Goal: Task Accomplishment & Management: Manage account settings

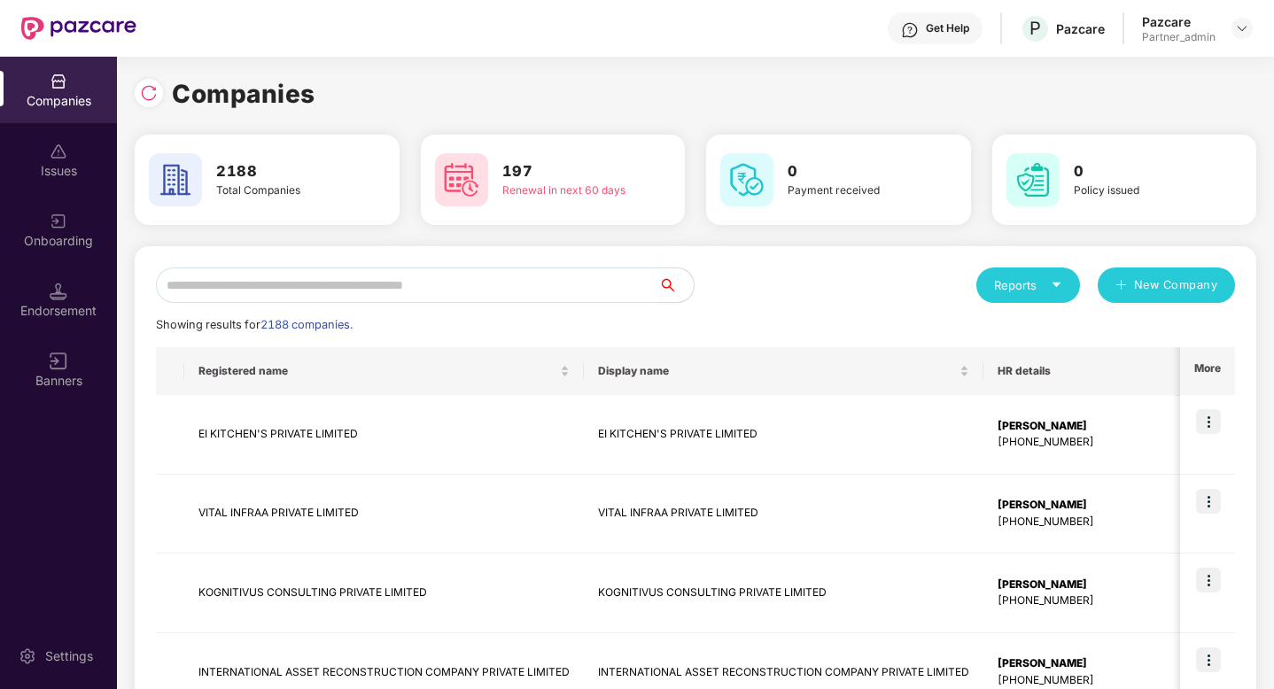
click at [343, 285] on input "text" at bounding box center [407, 285] width 502 height 35
click at [103, 207] on div "Onboarding" at bounding box center [58, 230] width 117 height 66
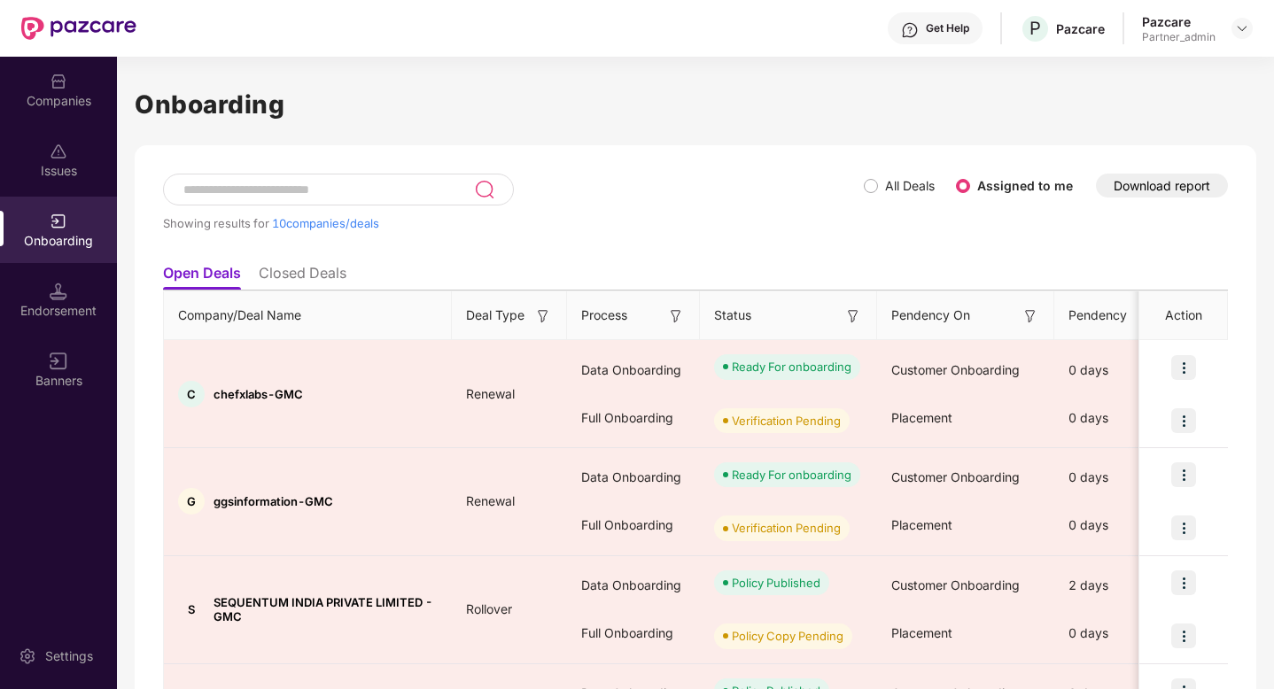
click at [269, 202] on div at bounding box center [338, 190] width 351 height 32
paste input "**********"
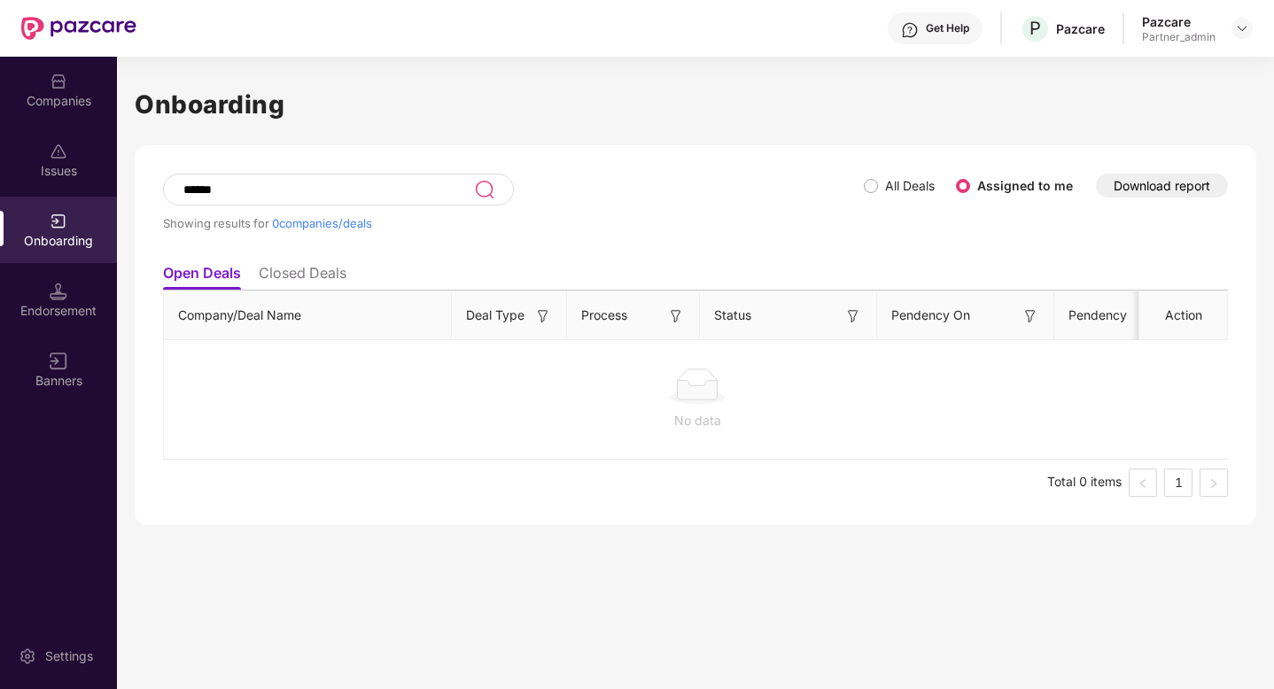
type input "******"
click at [289, 265] on li "Closed Deals" at bounding box center [303, 277] width 88 height 26
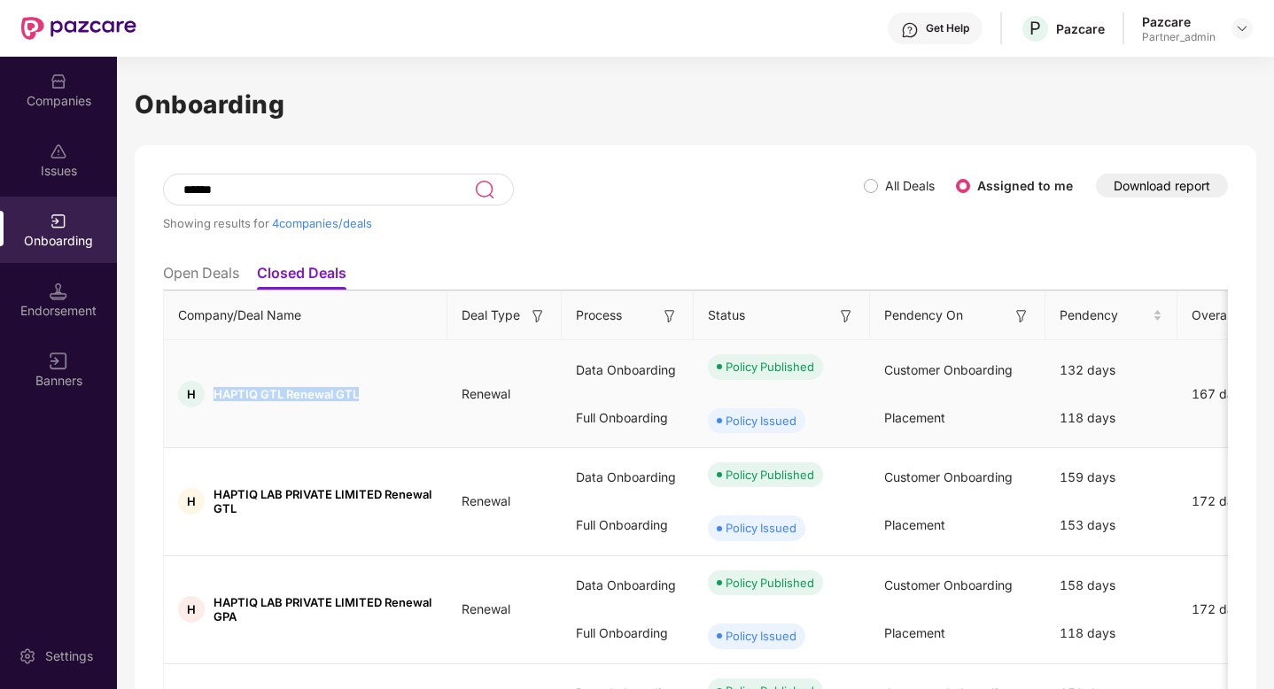
drag, startPoint x: 375, startPoint y: 403, endPoint x: 210, endPoint y: 394, distance: 165.1
click at [210, 394] on div "H HAPTIQ GTL Renewal GTL" at bounding box center [306, 394] width 284 height 27
copy span "HAPTIQ GTL Renewal GTL"
click at [71, 92] on div "Companies" at bounding box center [58, 101] width 117 height 18
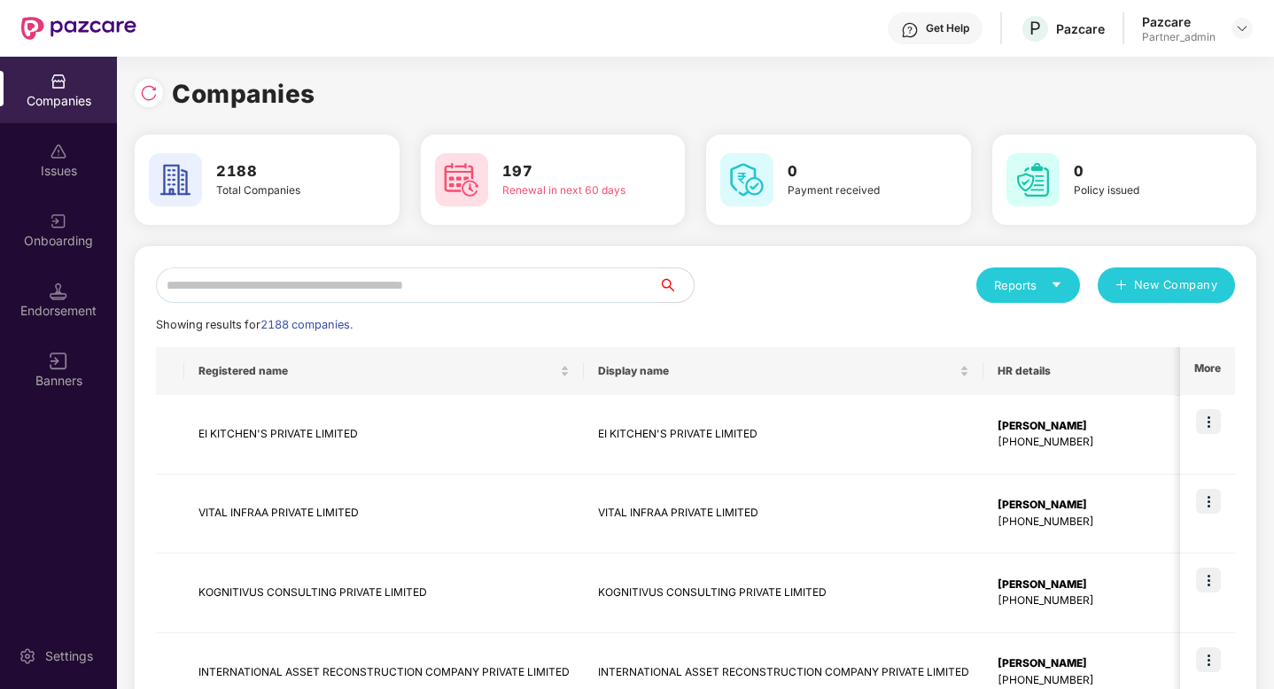
click at [254, 273] on input "text" at bounding box center [407, 285] width 502 height 35
paste input "**********"
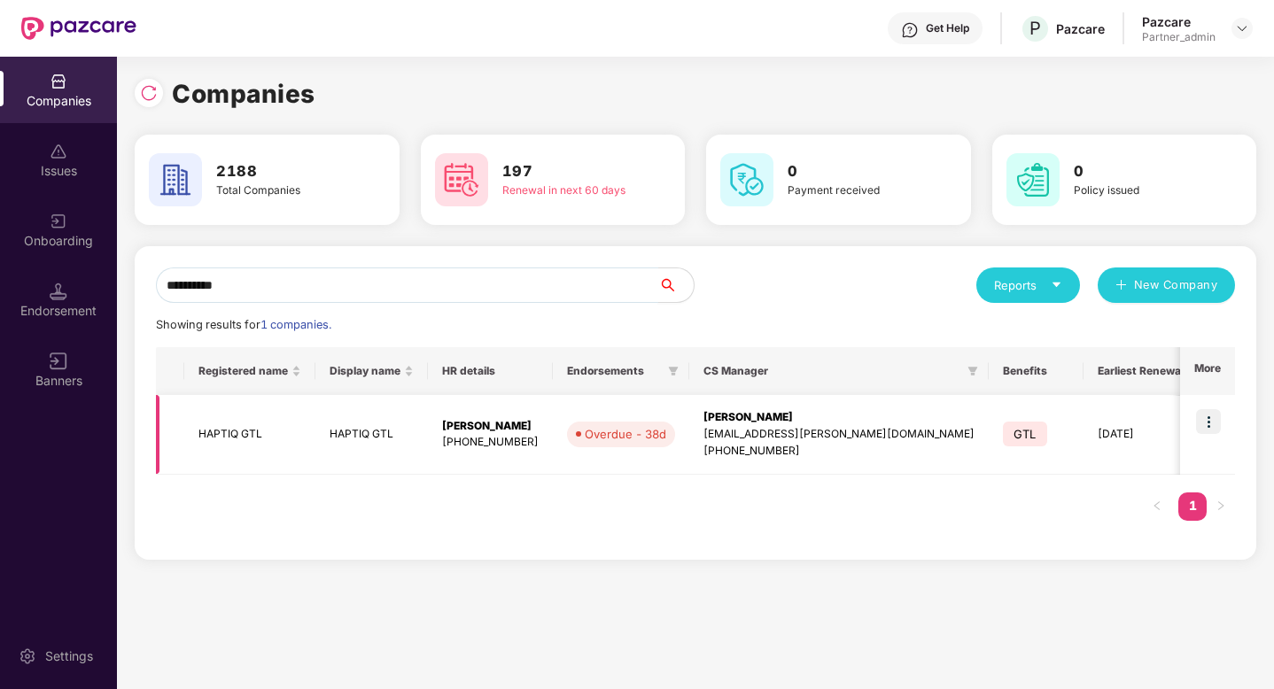
scroll to position [0, 203]
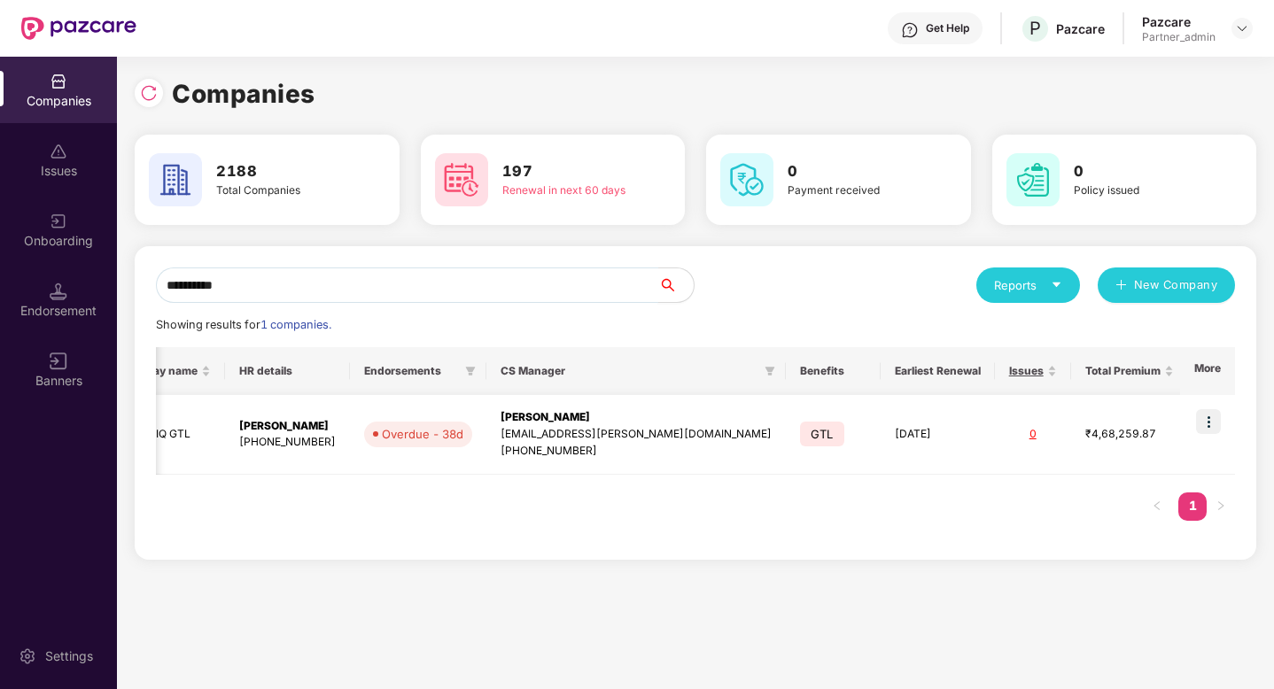
type input "**********"
click at [1219, 424] on img at bounding box center [1208, 421] width 25 height 25
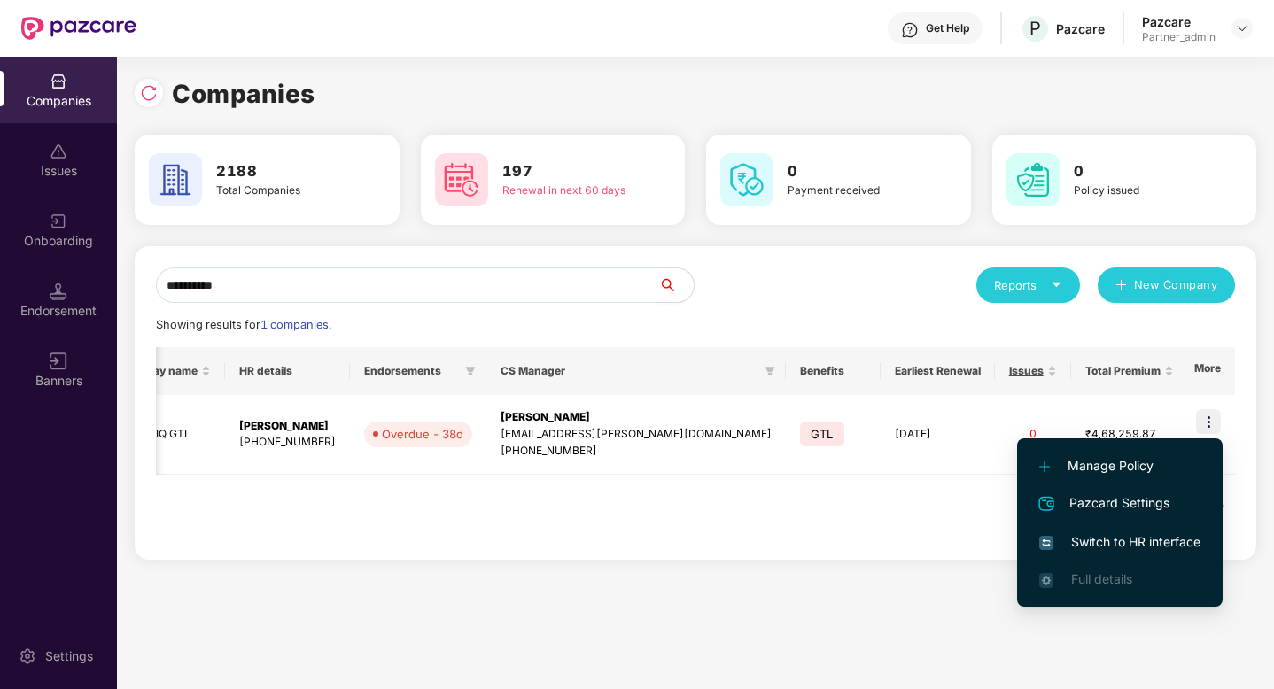
click at [1137, 539] on span "Switch to HR interface" at bounding box center [1119, 542] width 161 height 19
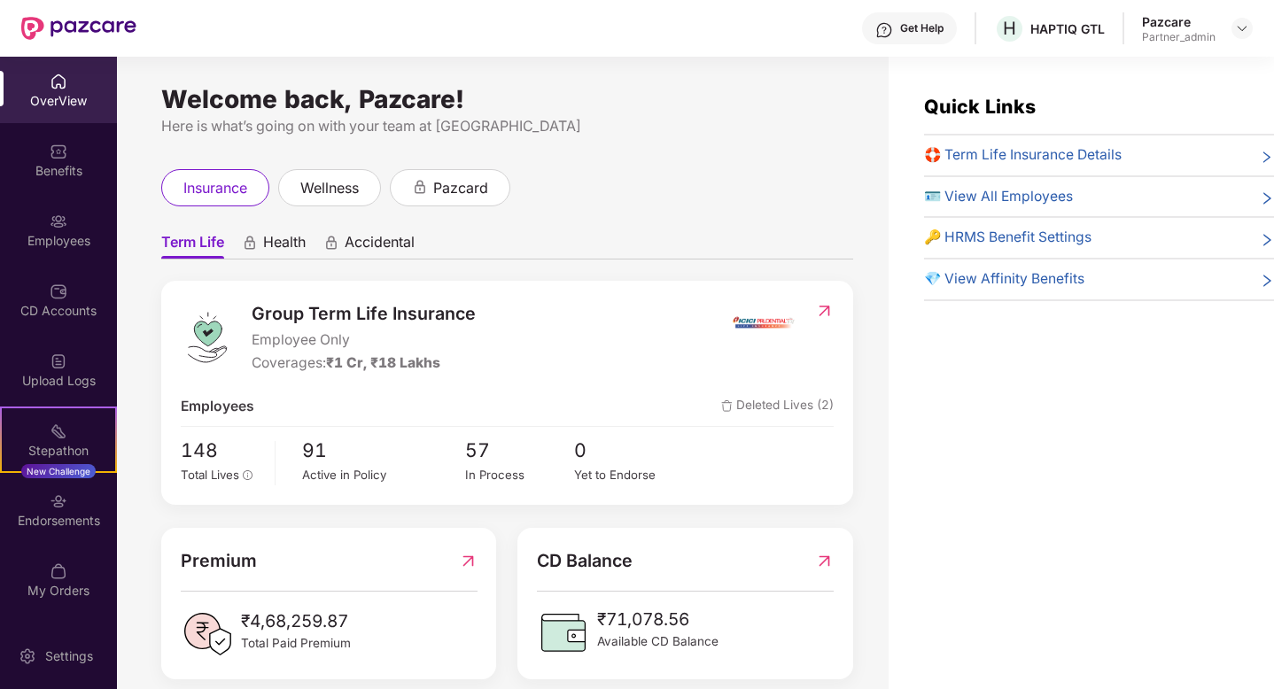
scroll to position [22, 0]
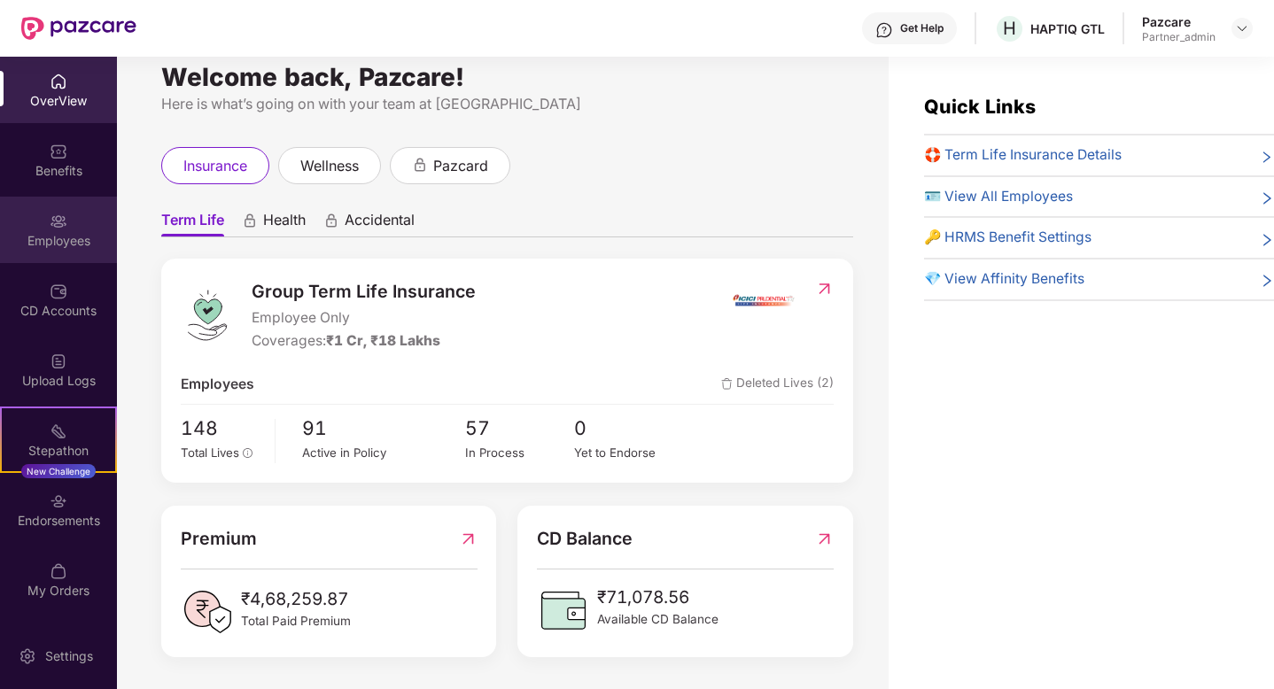
click at [86, 238] on div "Employees" at bounding box center [58, 241] width 117 height 18
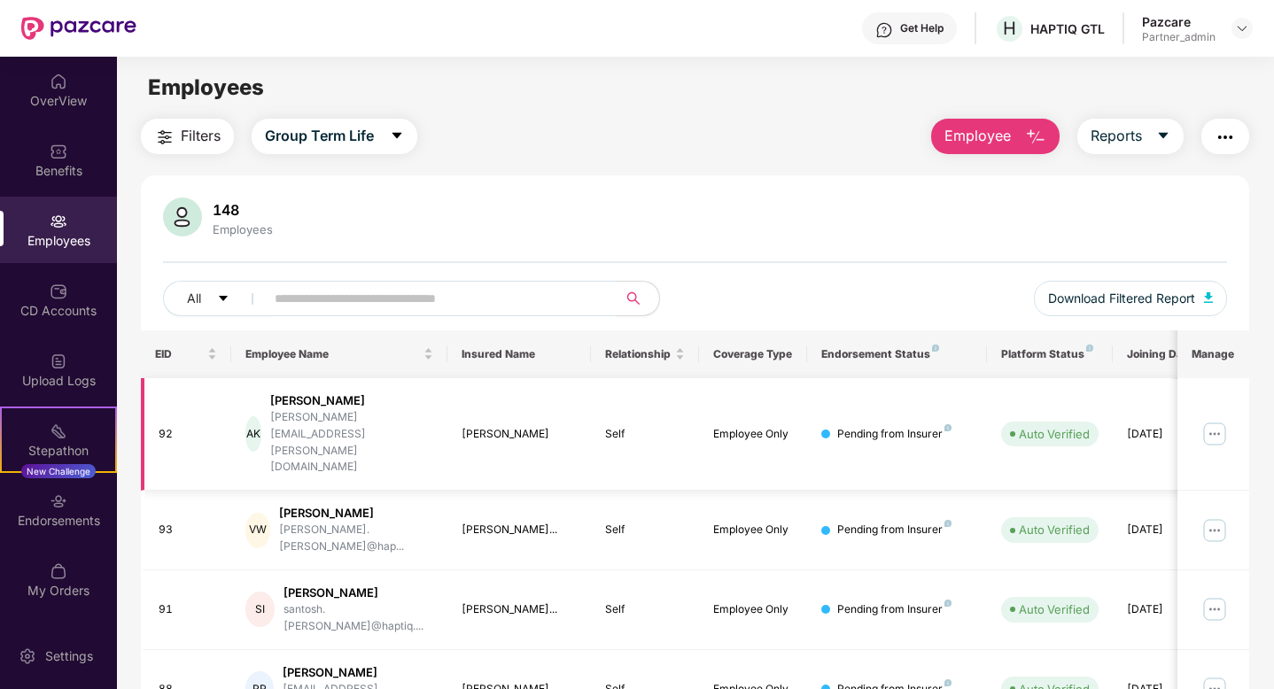
click at [947, 426] on div "Pending from Insurer" at bounding box center [894, 434] width 114 height 17
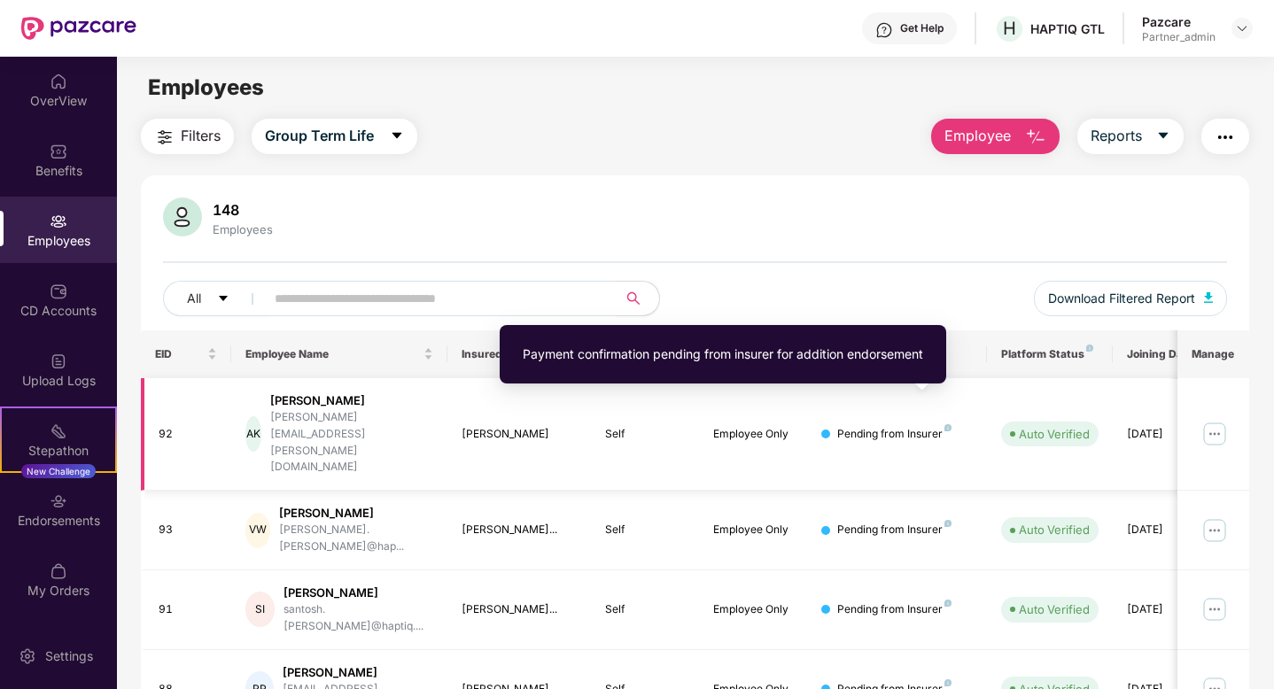
click at [947, 424] on img at bounding box center [948, 427] width 7 height 7
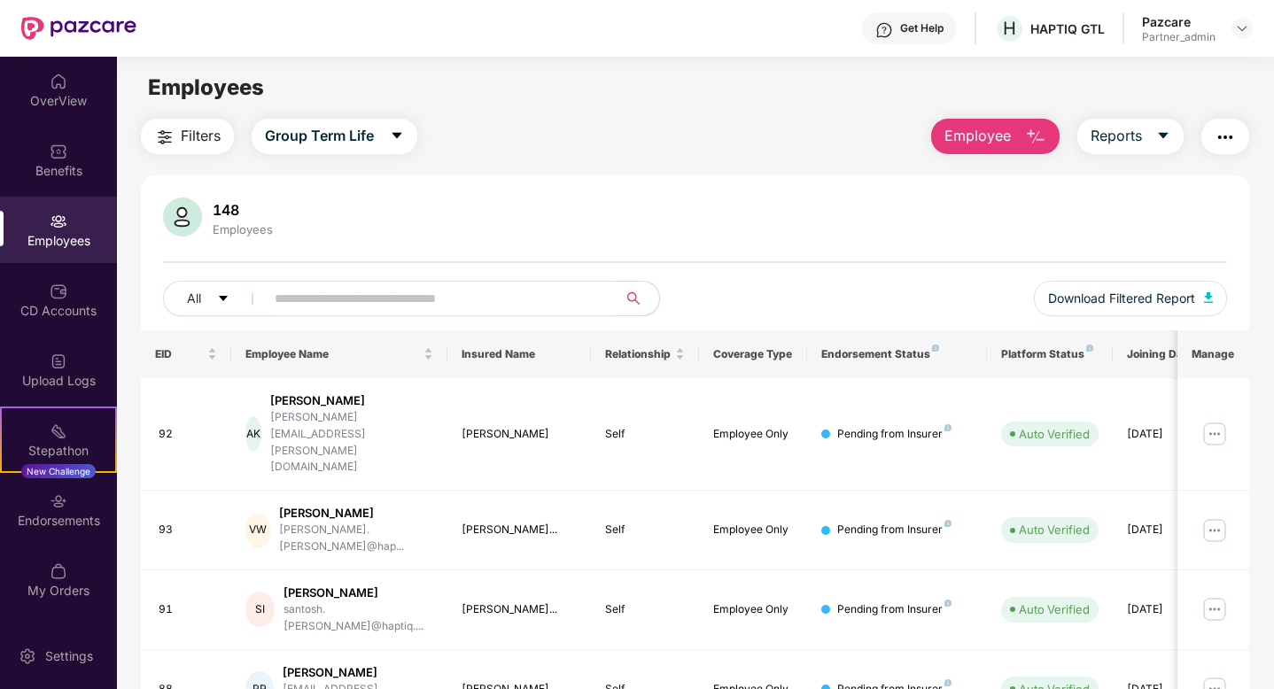
click at [188, 131] on span "Filters" at bounding box center [201, 136] width 40 height 22
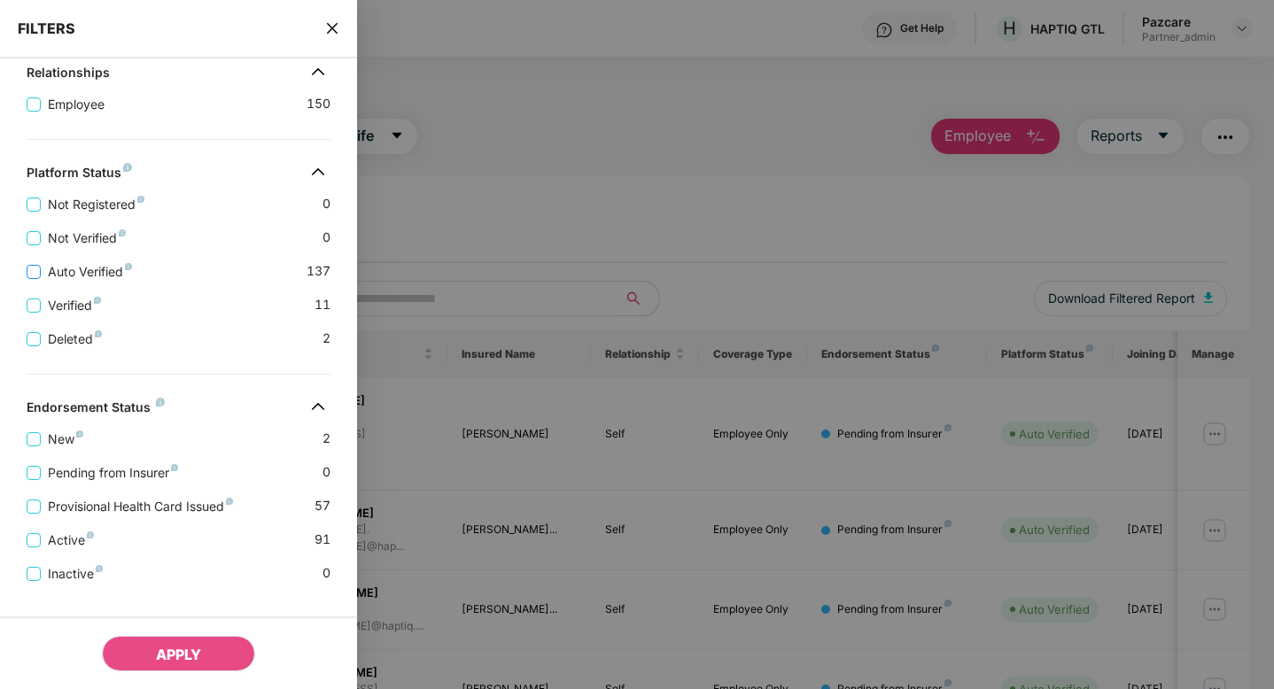
scroll to position [365, 0]
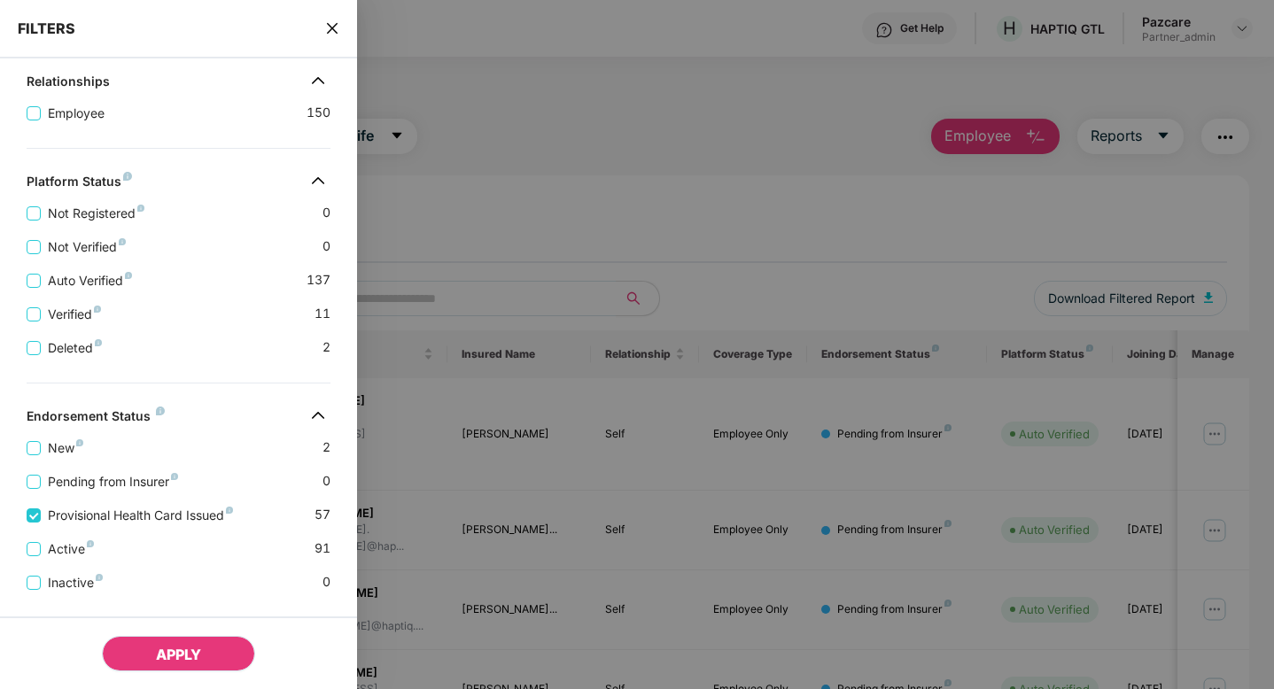
click at [217, 649] on button "APPLY" at bounding box center [178, 653] width 153 height 35
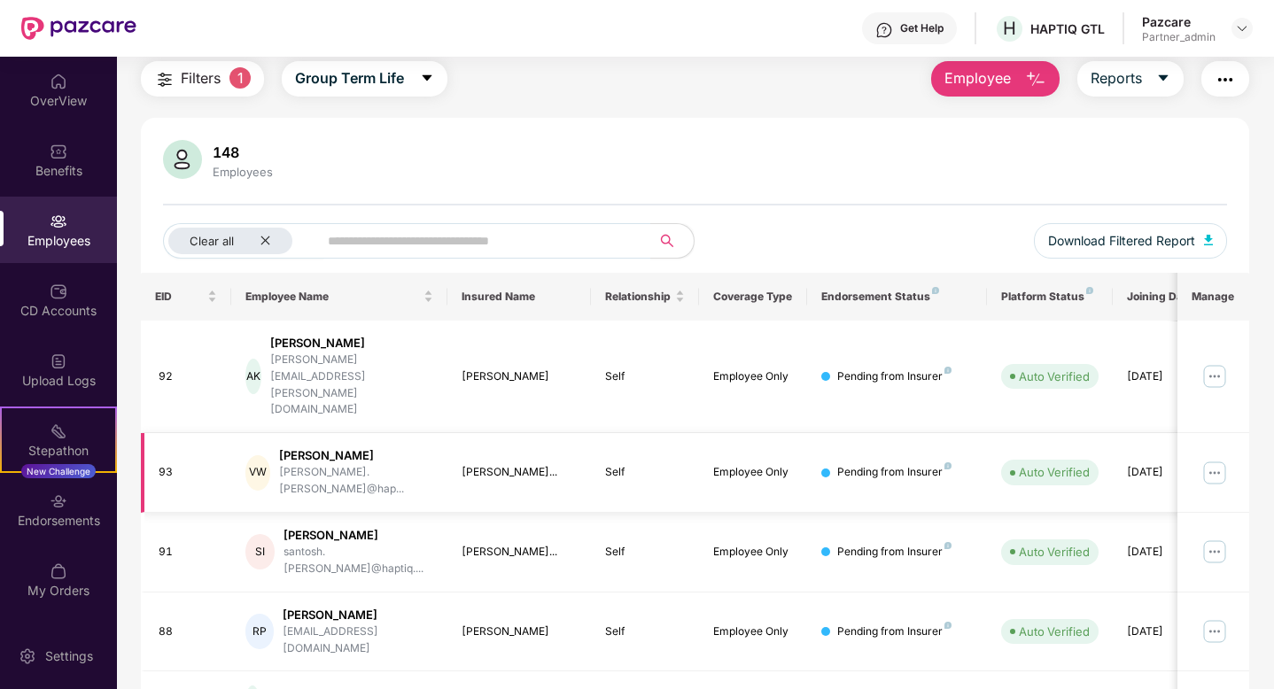
scroll to position [0, 0]
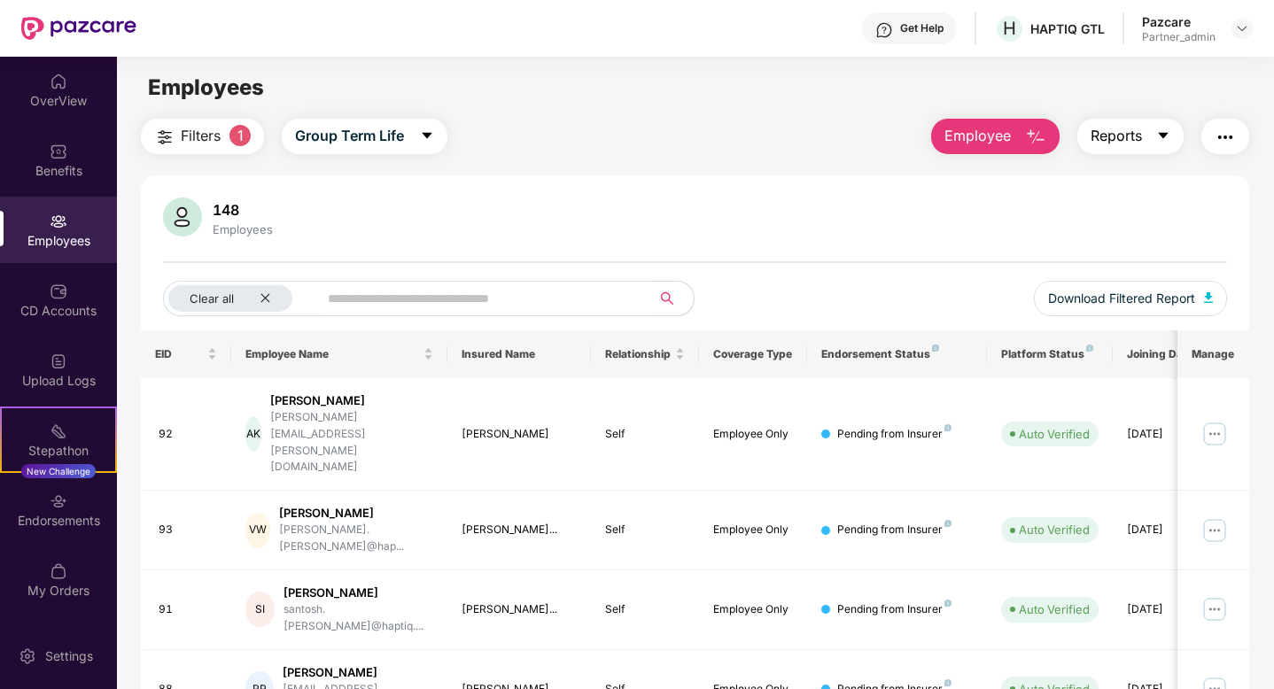
click at [1159, 140] on icon "caret-down" at bounding box center [1163, 135] width 14 height 14
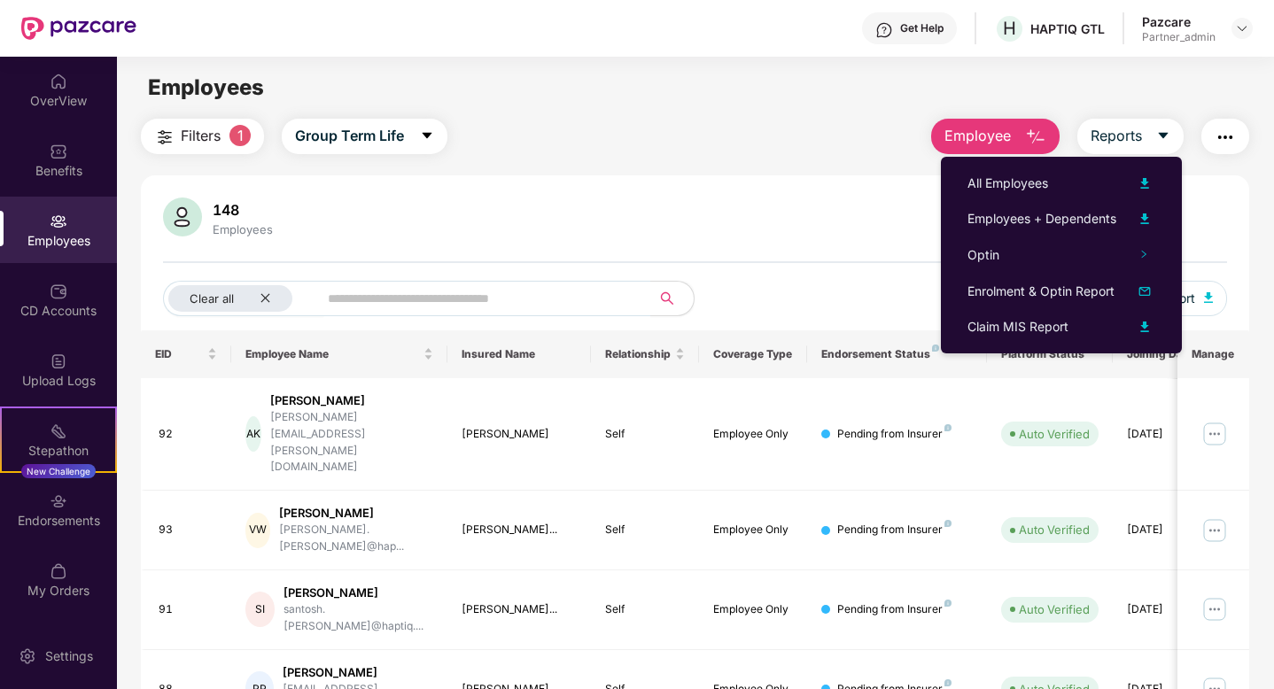
click at [1234, 138] on img "button" at bounding box center [1225, 137] width 21 height 21
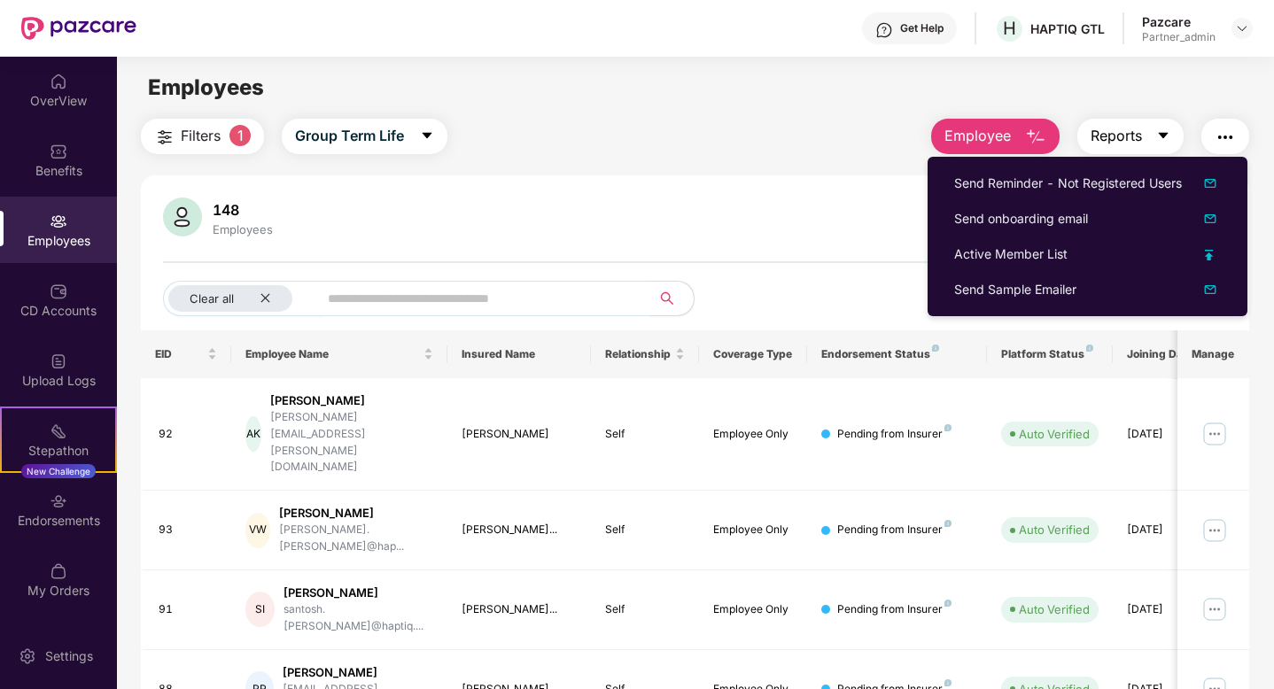
click at [1164, 152] on button "Reports" at bounding box center [1131, 136] width 106 height 35
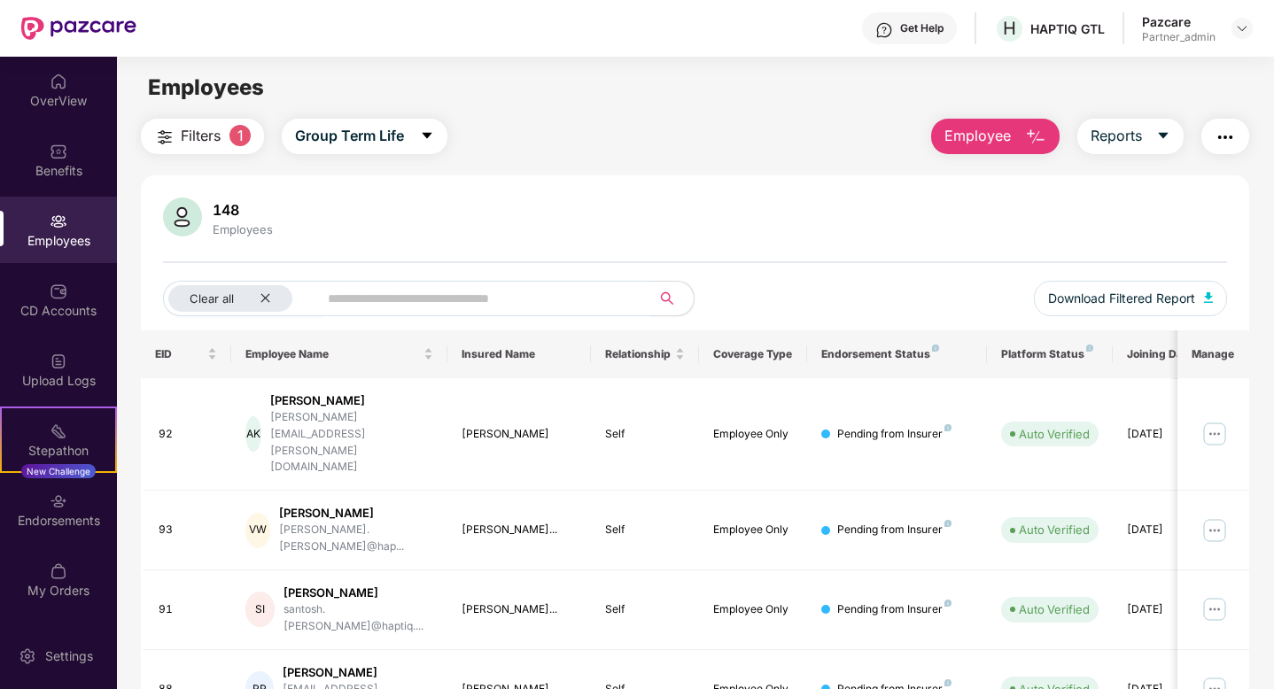
click at [200, 133] on span "Filters" at bounding box center [201, 136] width 40 height 22
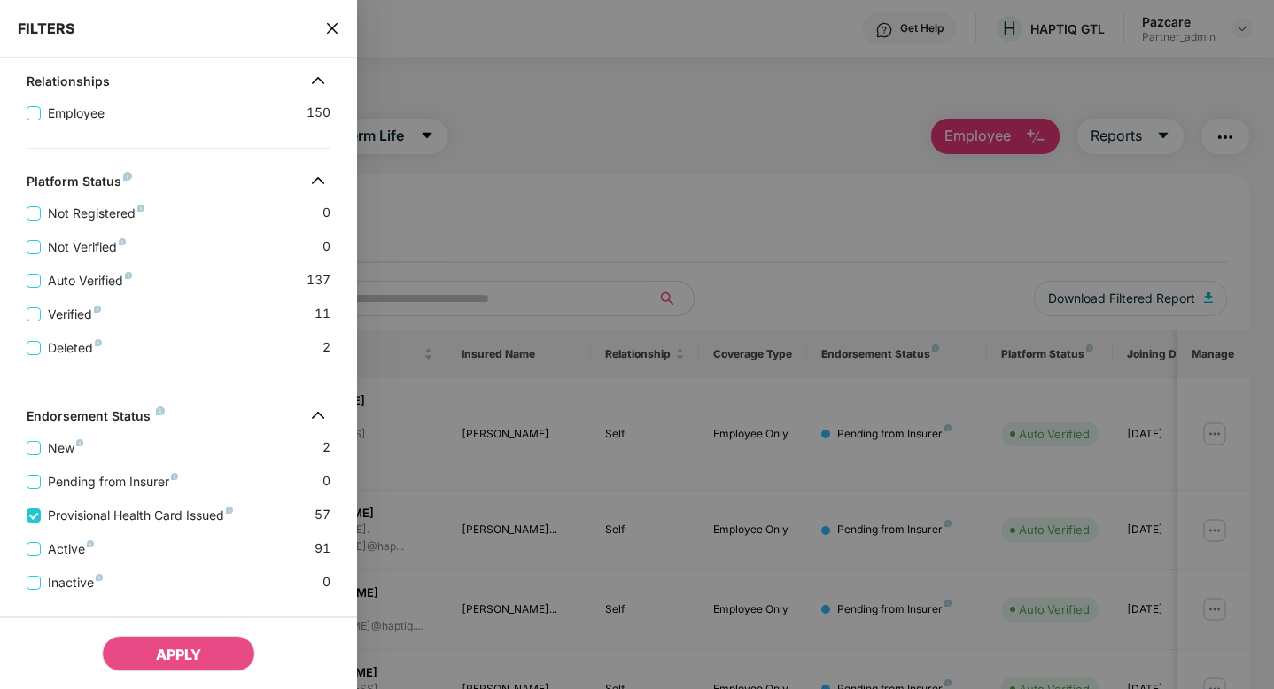
scroll to position [401, 0]
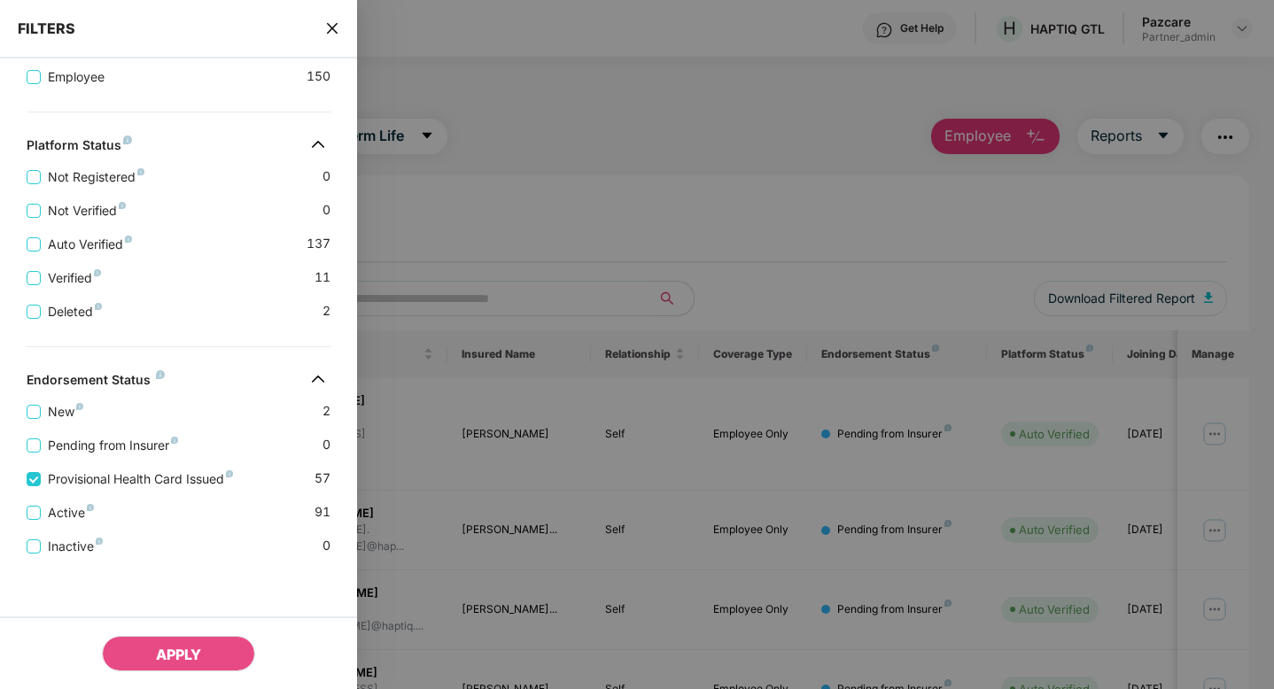
click at [664, 214] on div at bounding box center [637, 344] width 1274 height 689
click at [331, 28] on icon "close" at bounding box center [332, 28] width 14 height 14
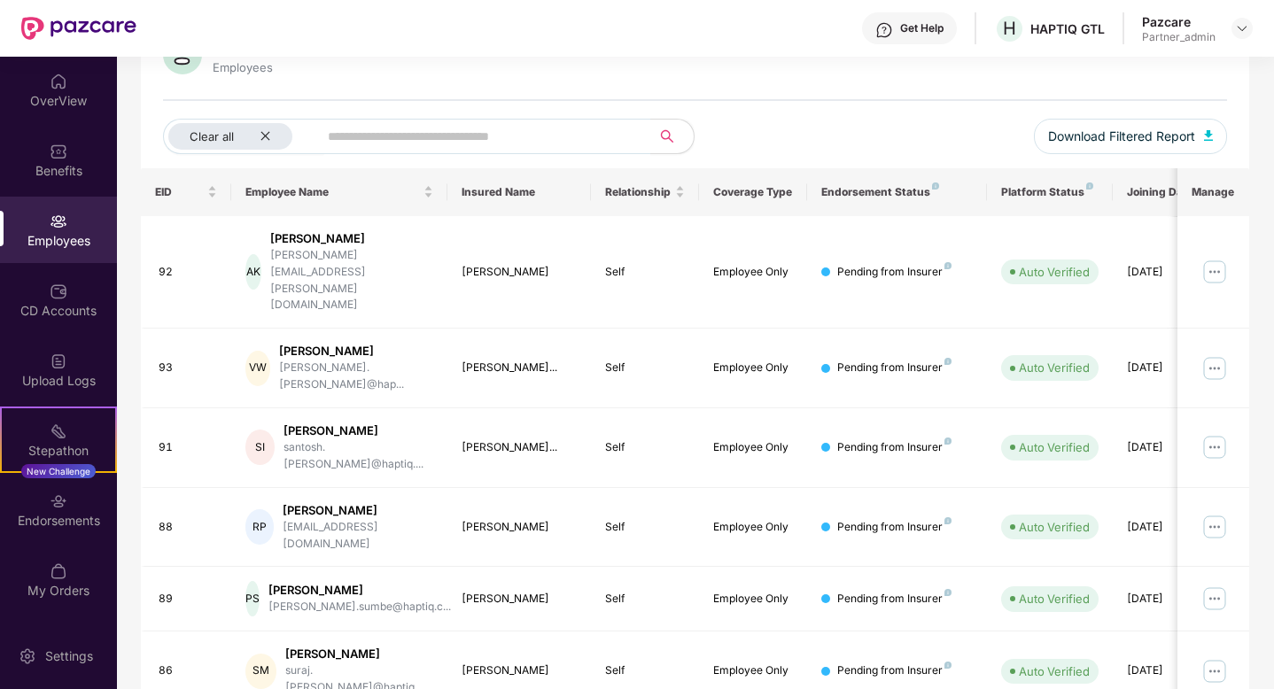
scroll to position [0, 0]
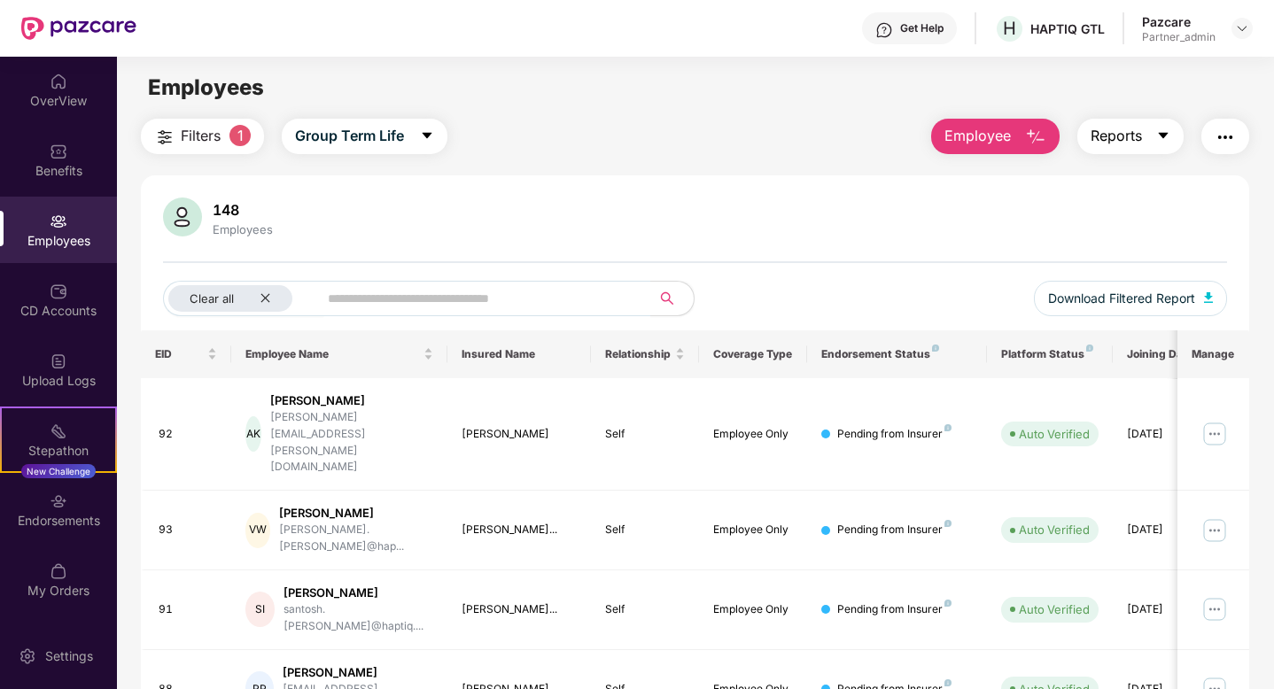
click at [1162, 145] on button "Reports" at bounding box center [1131, 136] width 106 height 35
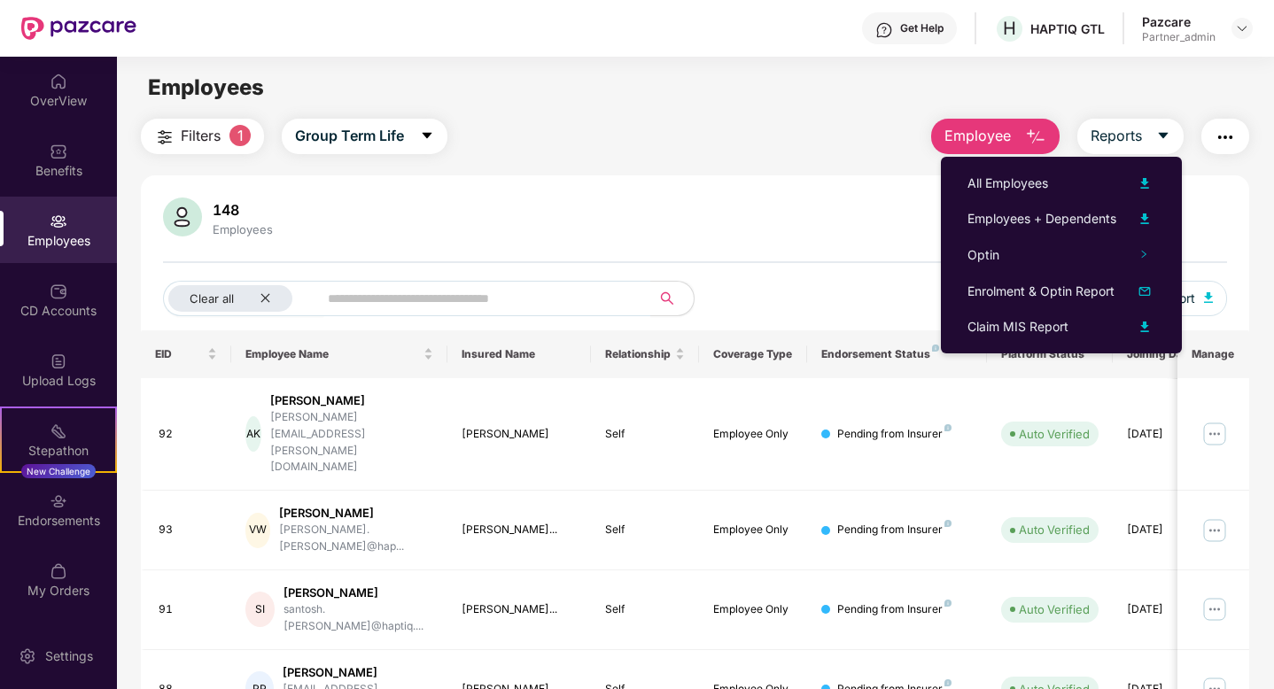
click at [855, 214] on div "148 Employees" at bounding box center [695, 219] width 1064 height 43
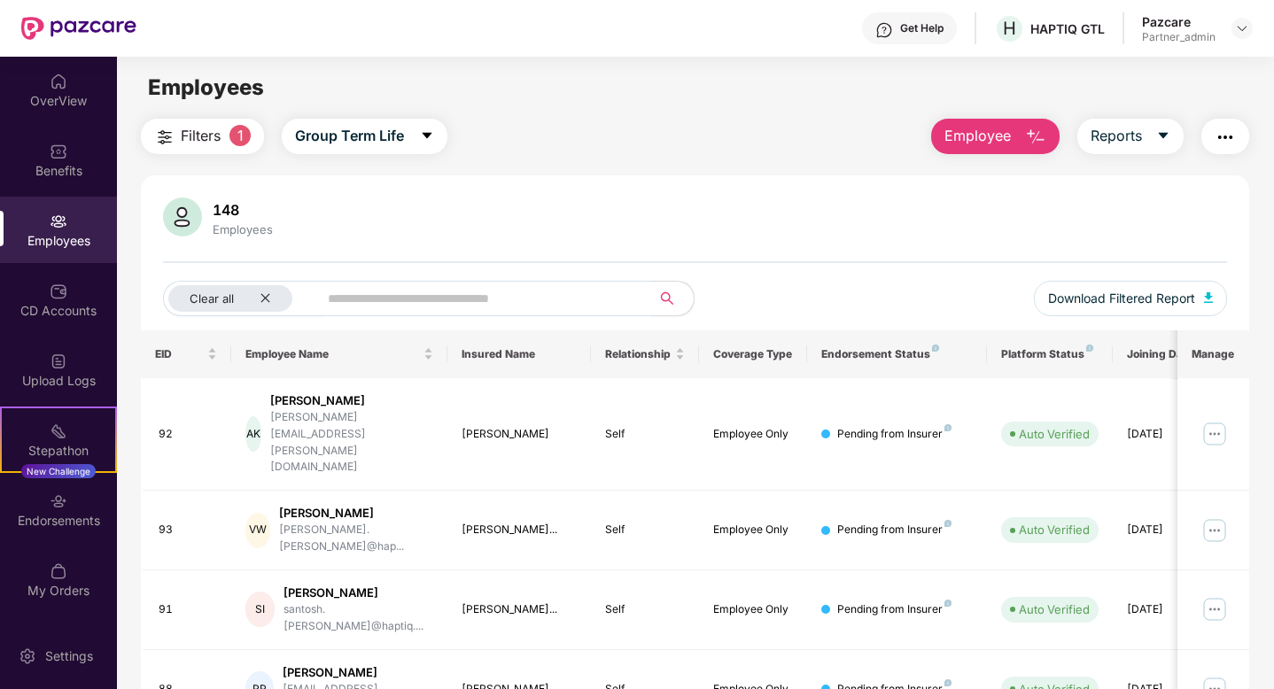
click at [1218, 144] on img "button" at bounding box center [1225, 137] width 21 height 21
click at [1000, 133] on span "Employee" at bounding box center [978, 136] width 66 height 22
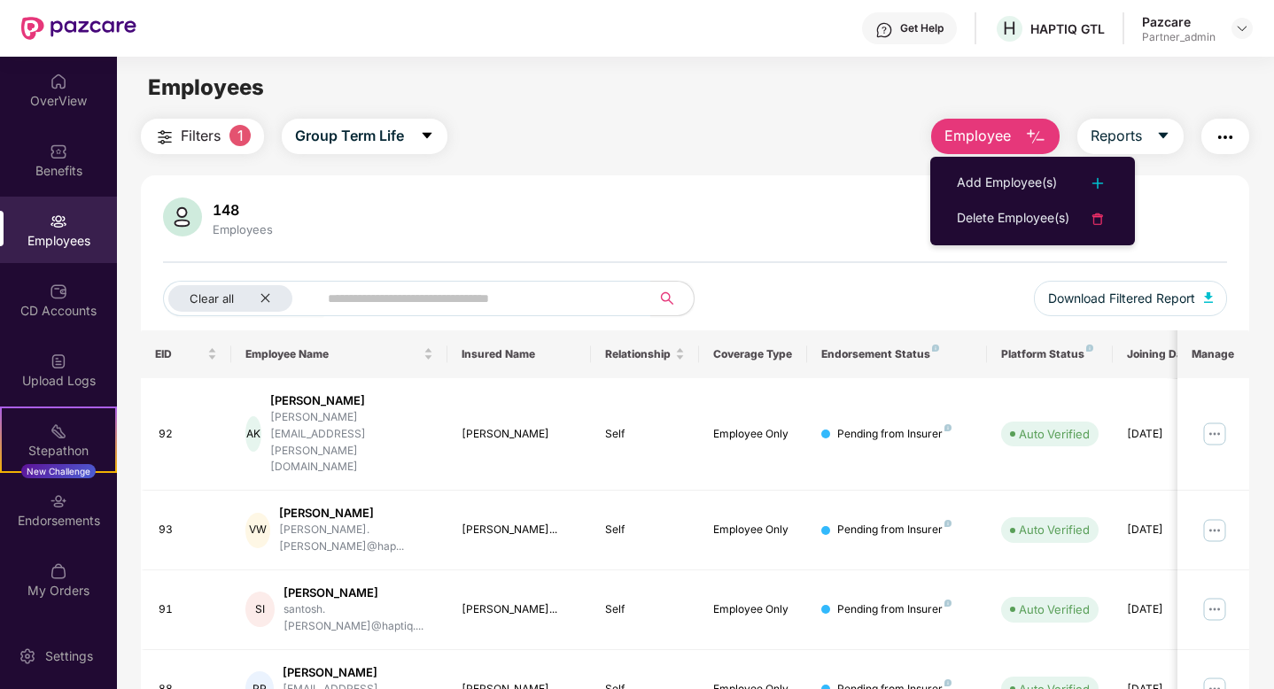
click at [1184, 206] on div "148 Employees" at bounding box center [695, 219] width 1064 height 43
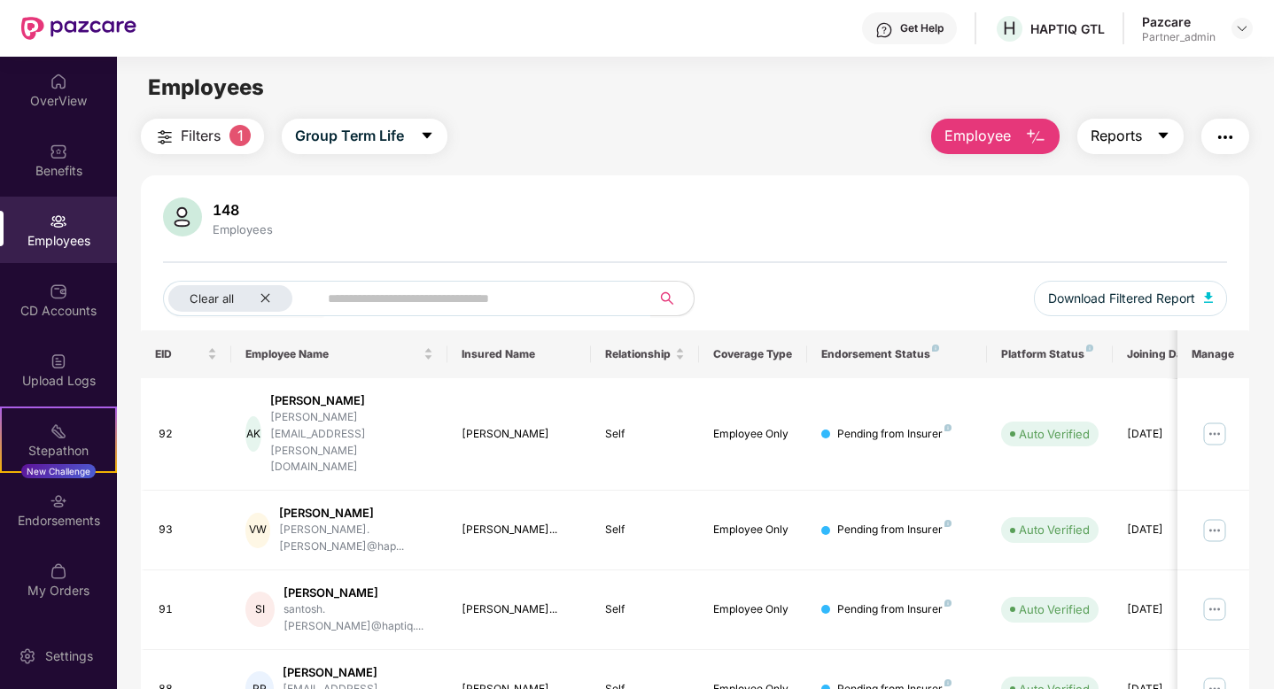
click at [1145, 147] on button "Reports" at bounding box center [1131, 136] width 106 height 35
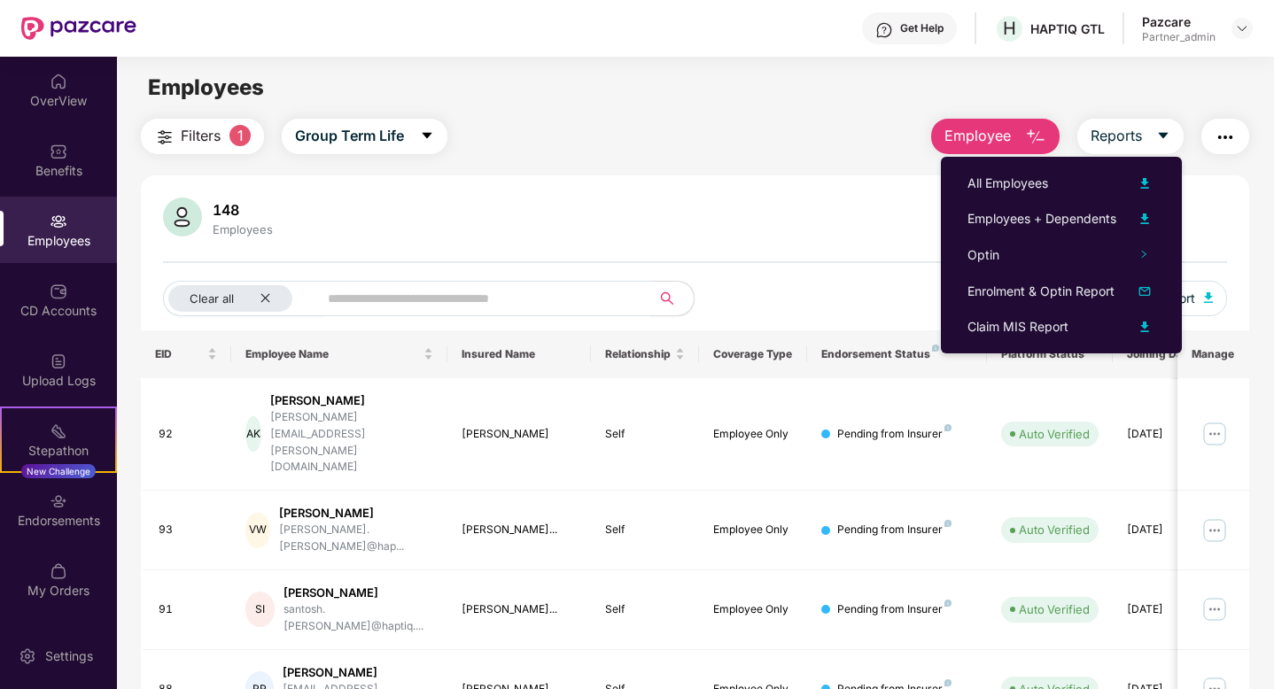
click at [1226, 143] on img "button" at bounding box center [1225, 137] width 21 height 21
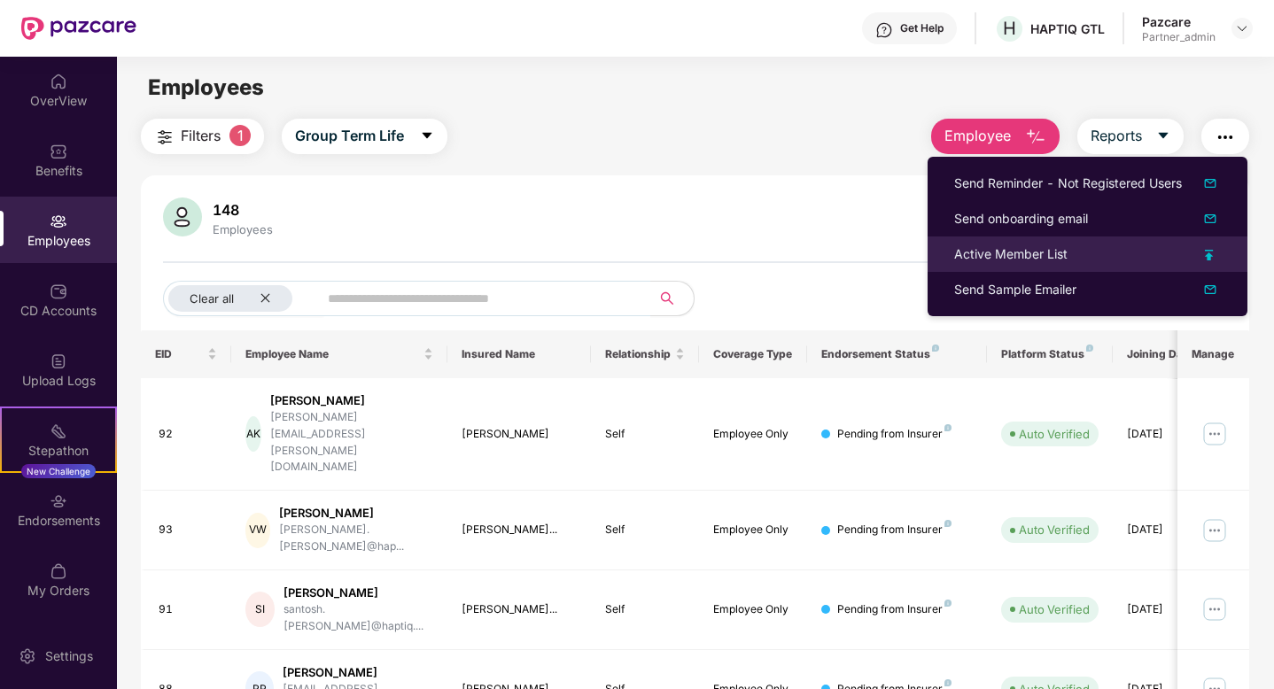
click at [1026, 256] on div "Active Member List" at bounding box center [1010, 254] width 113 height 19
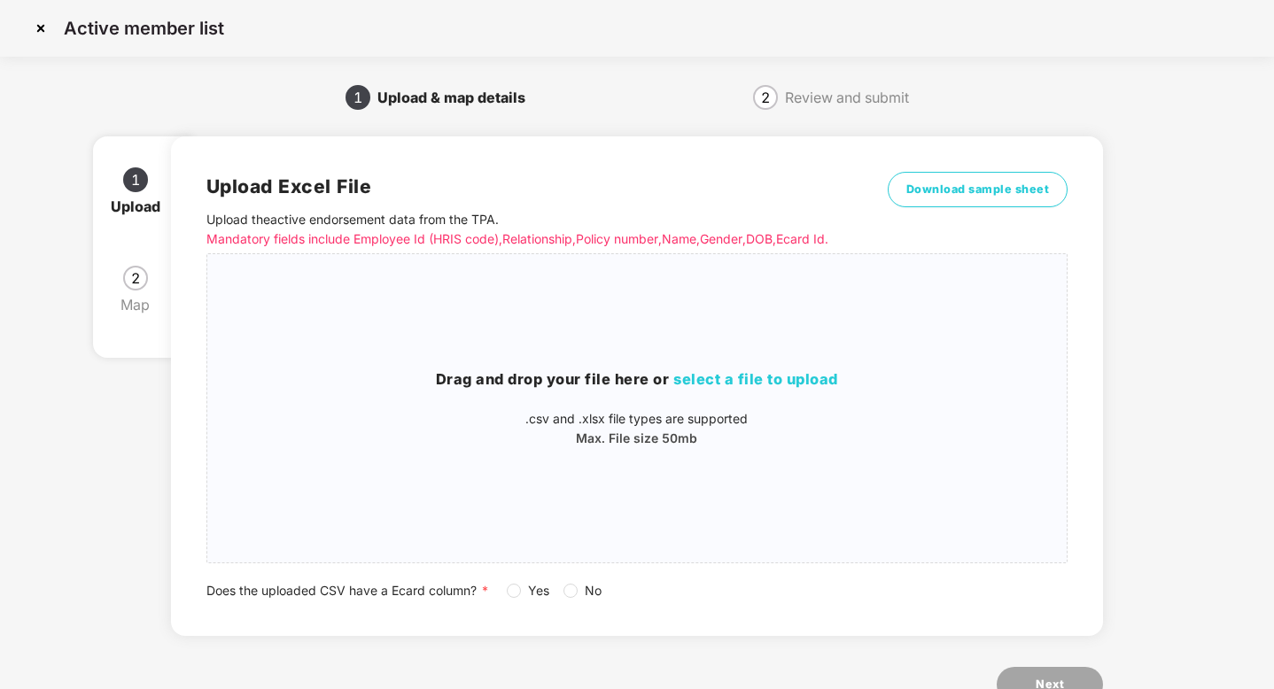
click at [41, 32] on img at bounding box center [41, 28] width 28 height 28
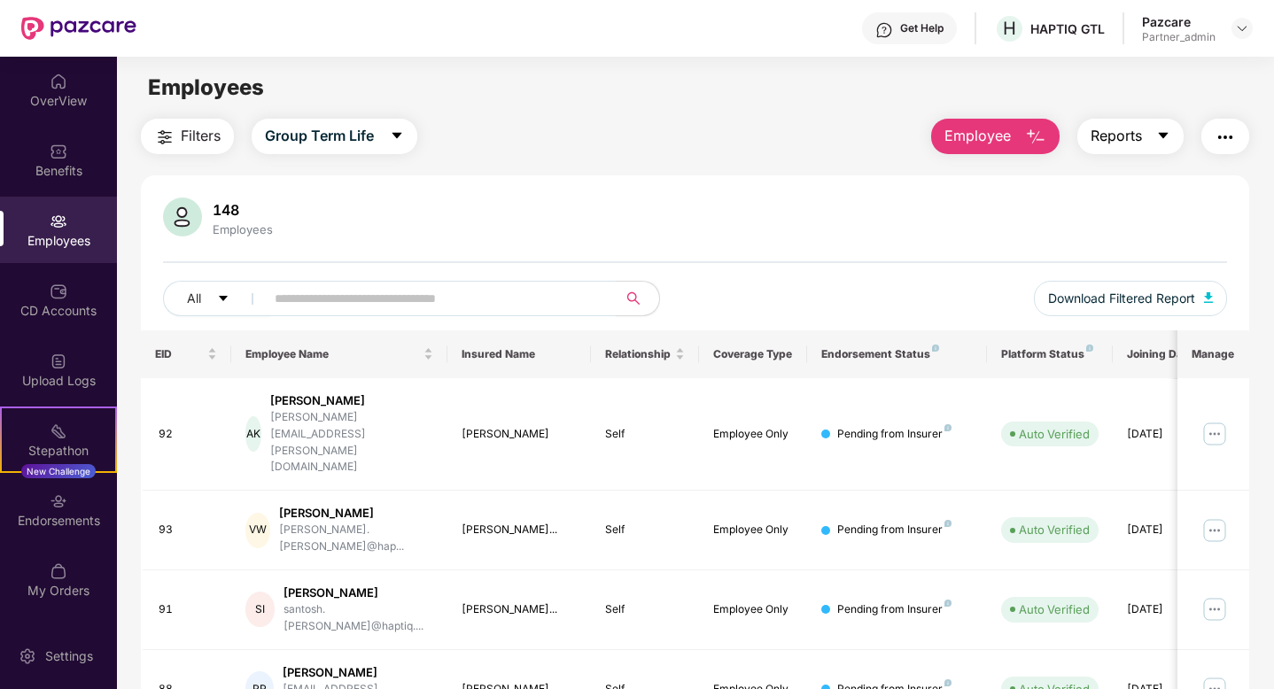
click at [1143, 144] on button "Reports" at bounding box center [1131, 136] width 106 height 35
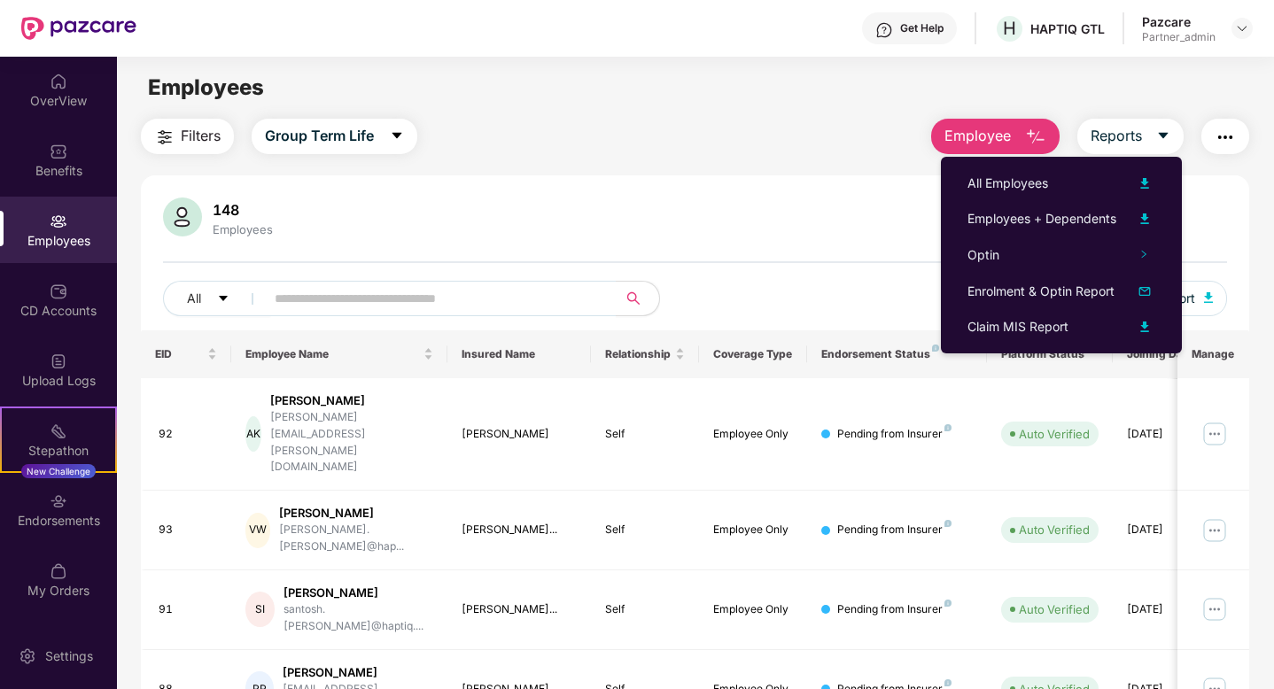
click at [1218, 142] on img "button" at bounding box center [1225, 137] width 21 height 21
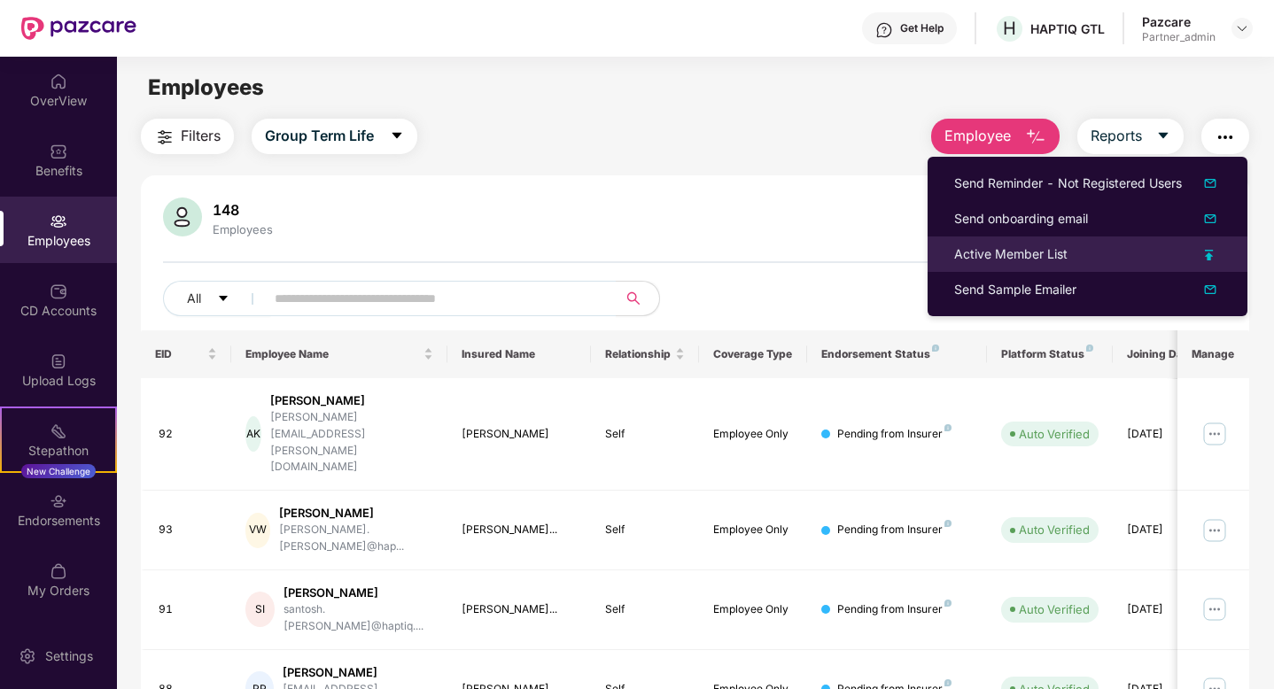
click at [1086, 240] on li "Active Member List" at bounding box center [1088, 254] width 320 height 35
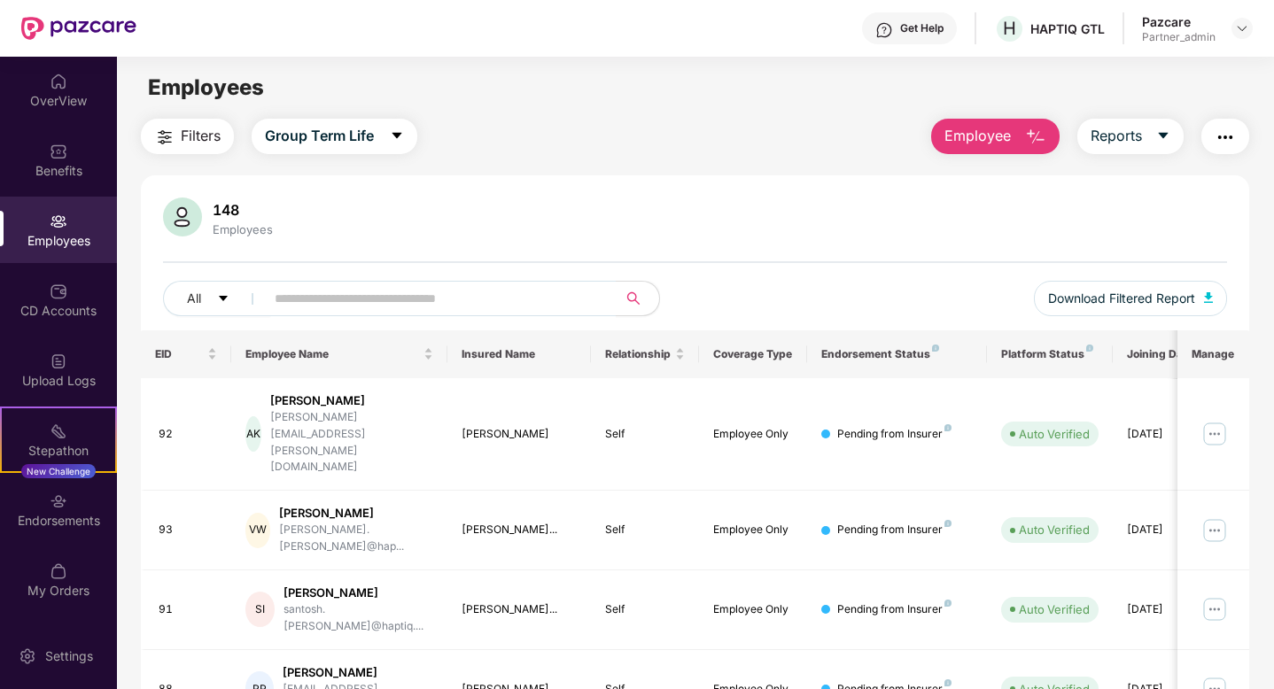
click at [1228, 130] on img "button" at bounding box center [1225, 137] width 21 height 21
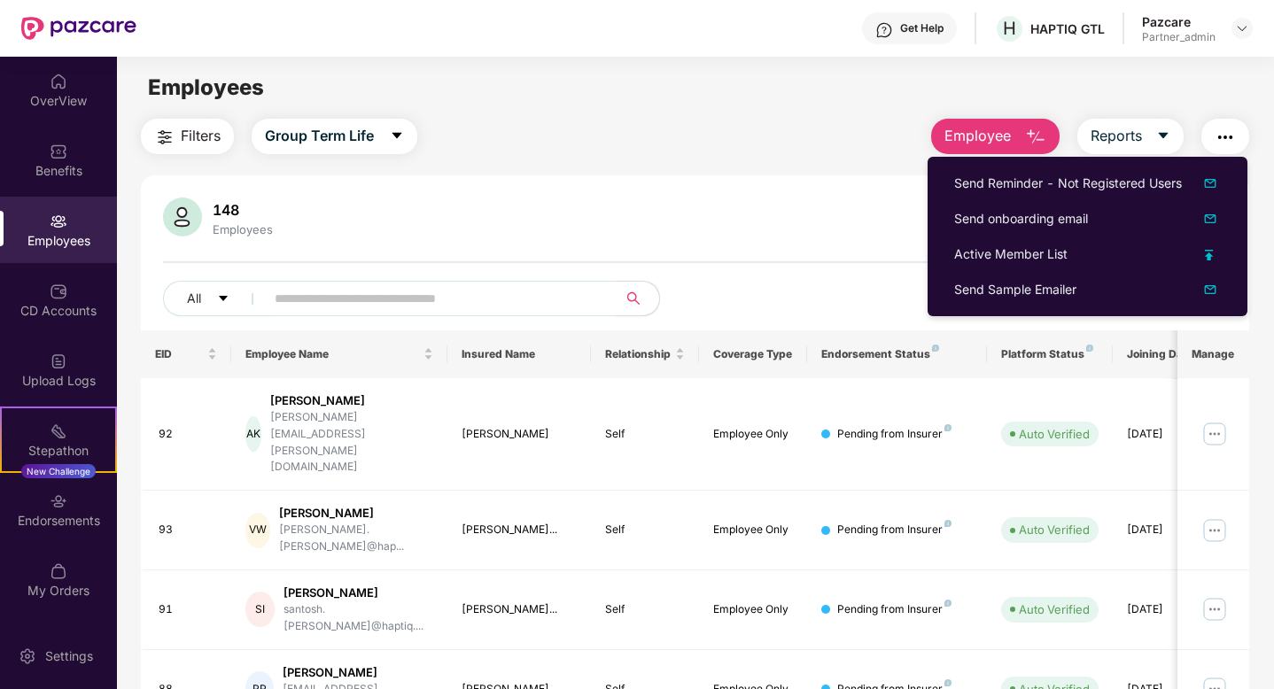
click at [1105, 57] on main "Employees Filters Group Term Life Employee Reports 148 Employees All Download F…" at bounding box center [695, 401] width 1156 height 689
